Goal: Book appointment/travel/reservation

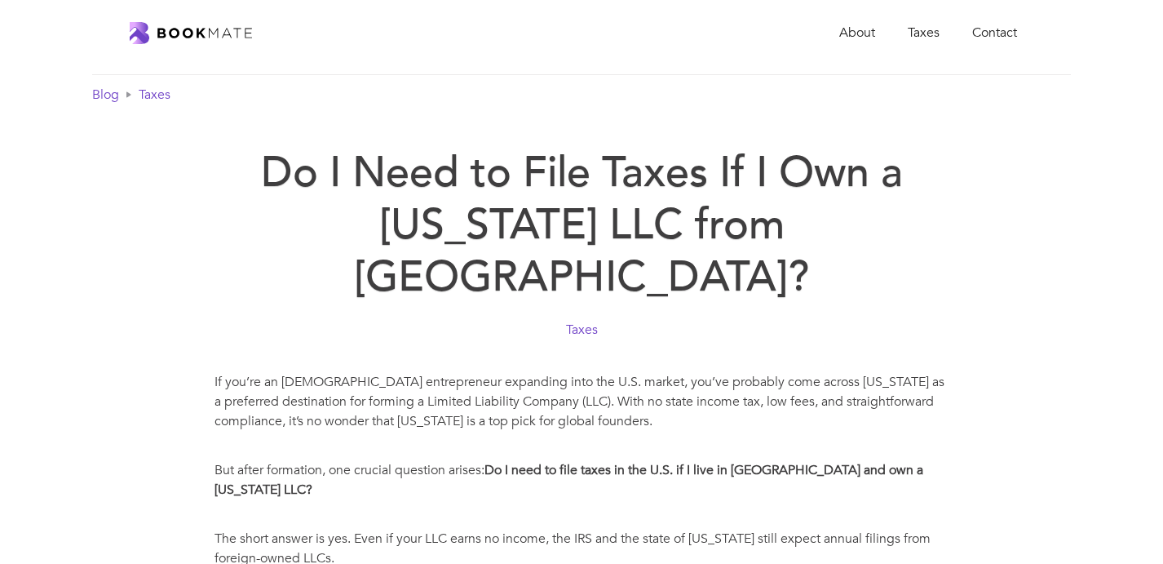
click at [250, 32] on img "home" at bounding box center [191, 33] width 122 height 22
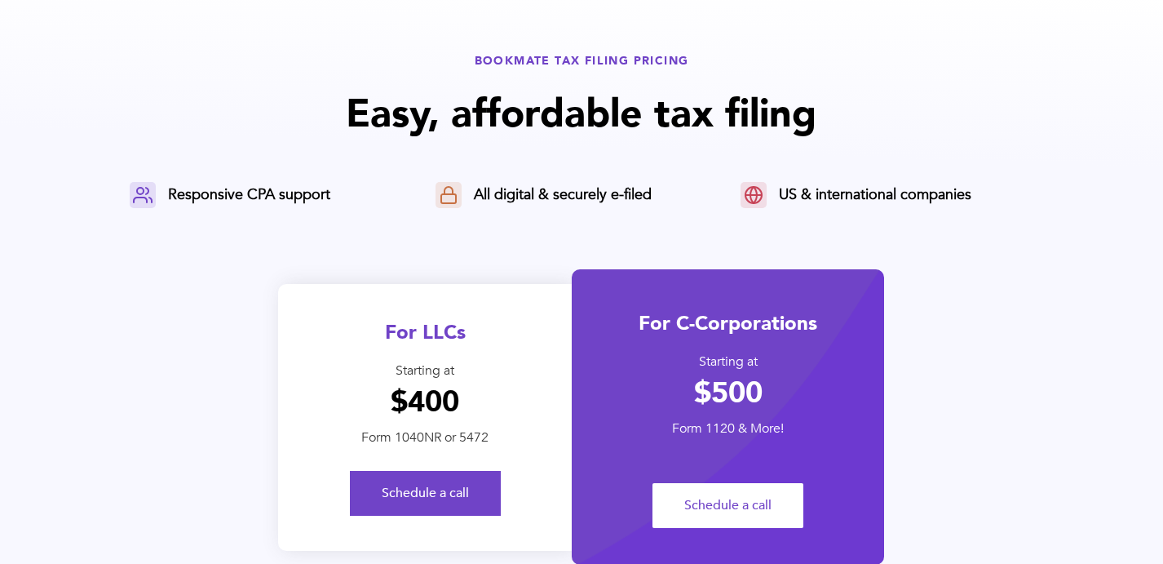
scroll to position [42, 0]
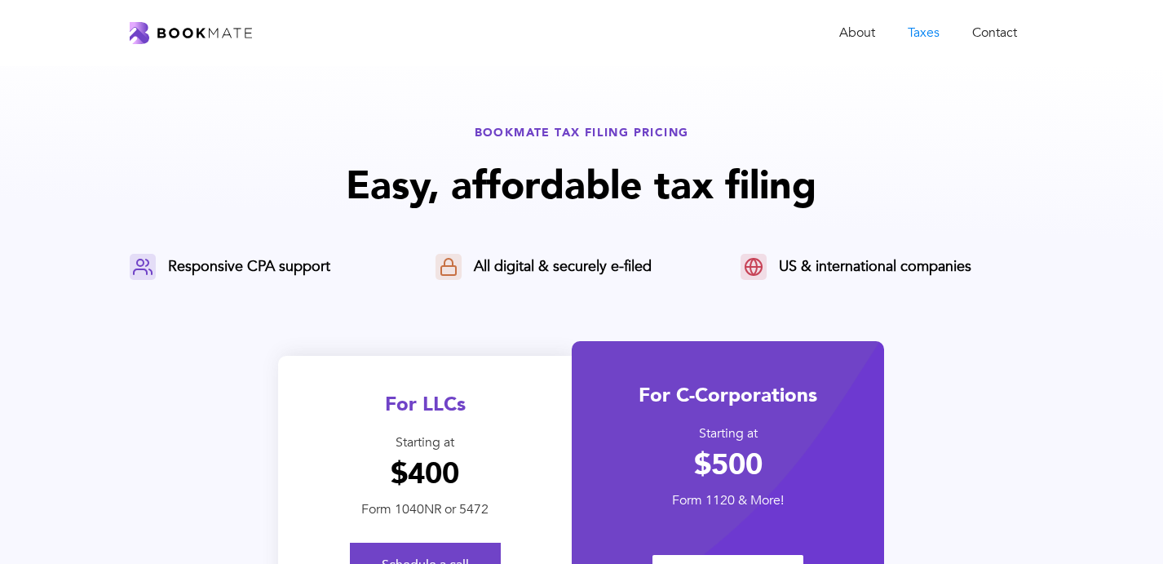
click at [233, 33] on img "home" at bounding box center [191, 33] width 122 height 22
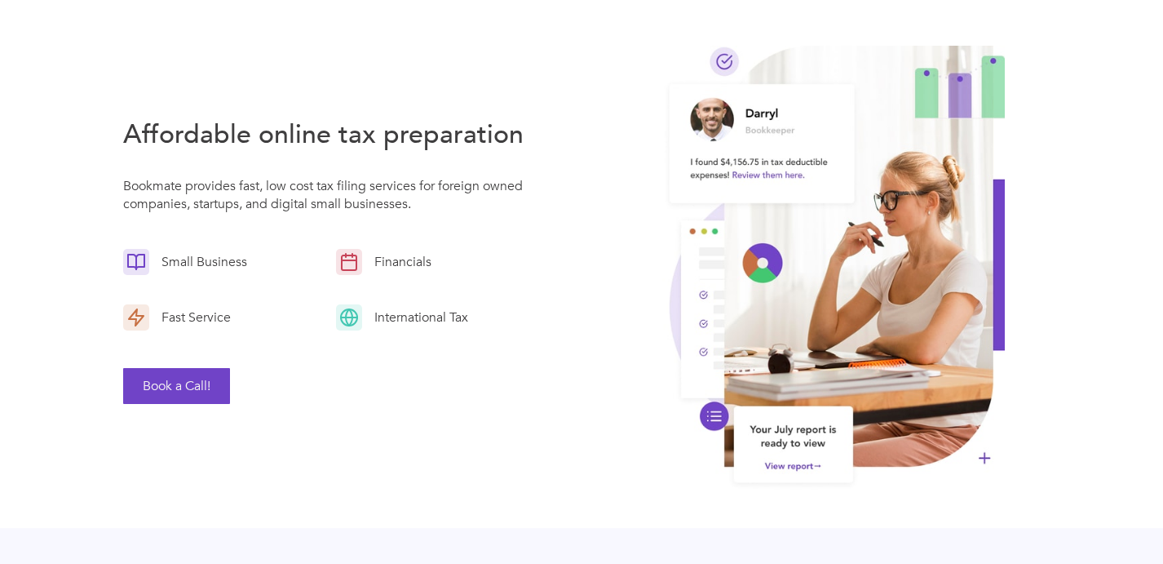
scroll to position [83, 0]
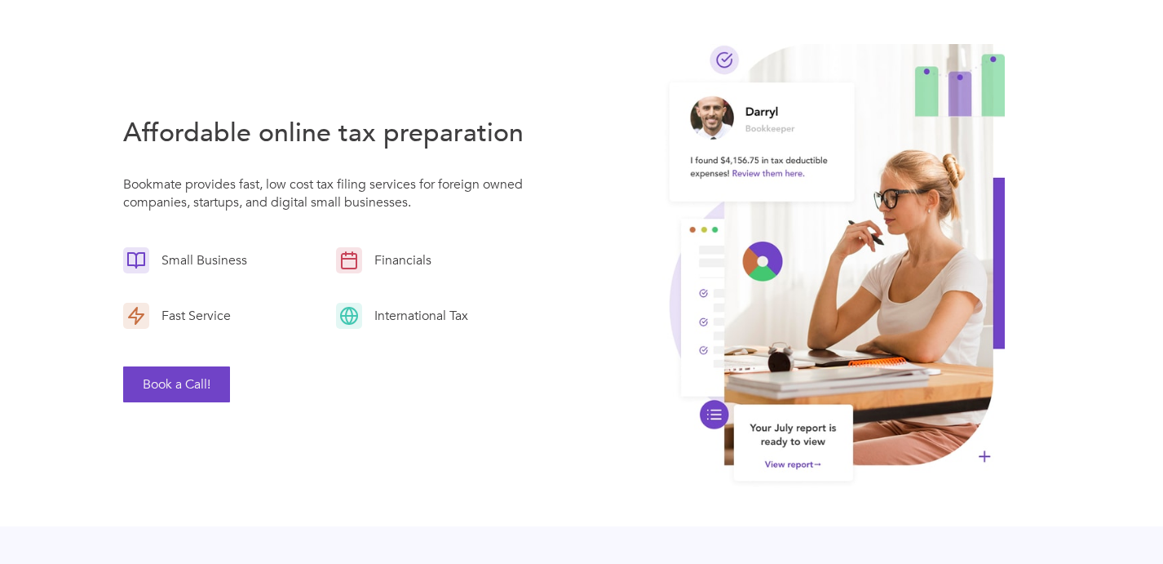
click at [165, 379] on button "Book a Call!" at bounding box center [176, 384] width 107 height 36
